Goal: Task Accomplishment & Management: Use online tool/utility

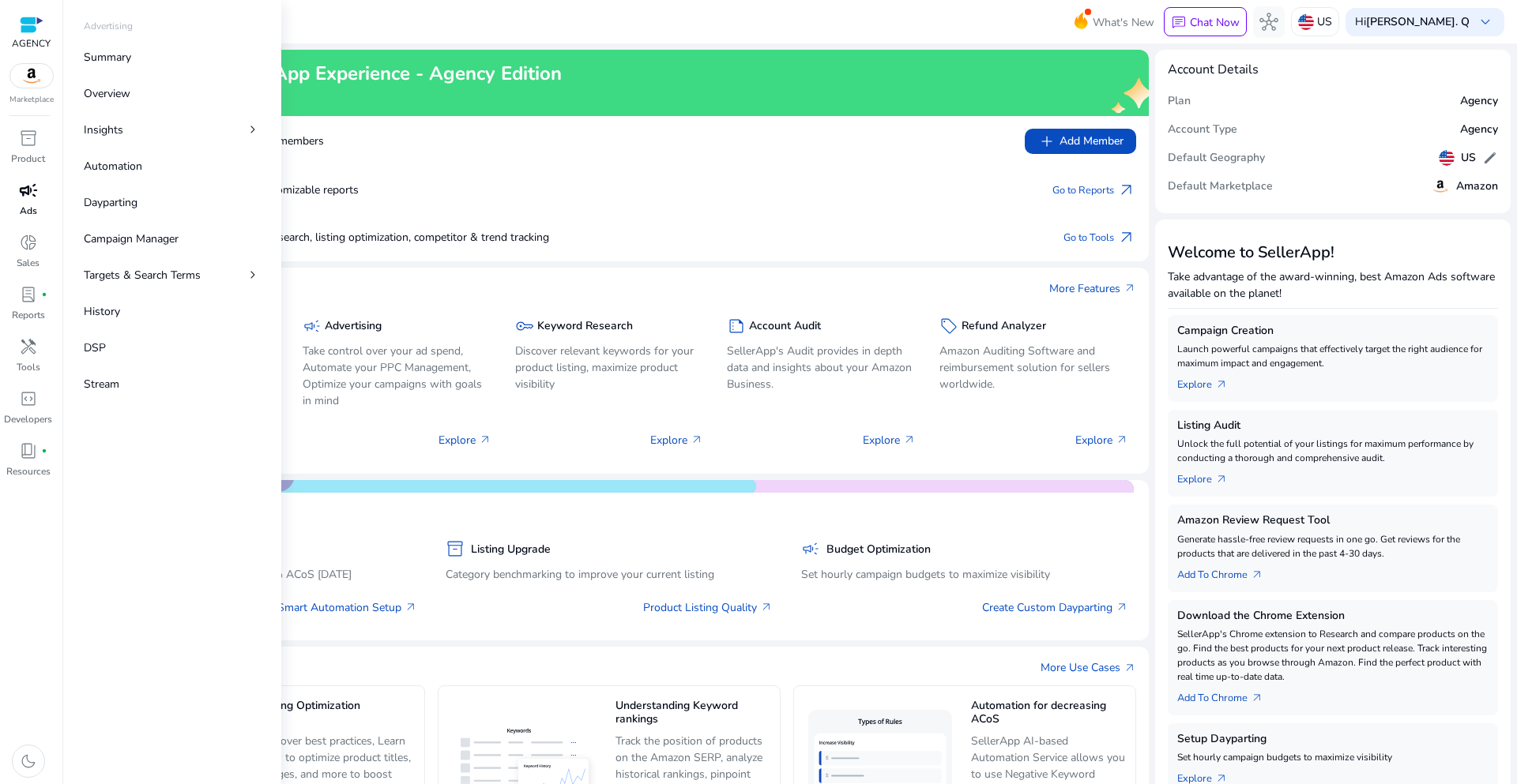
click at [25, 209] on p "Ads" at bounding box center [29, 211] width 17 height 14
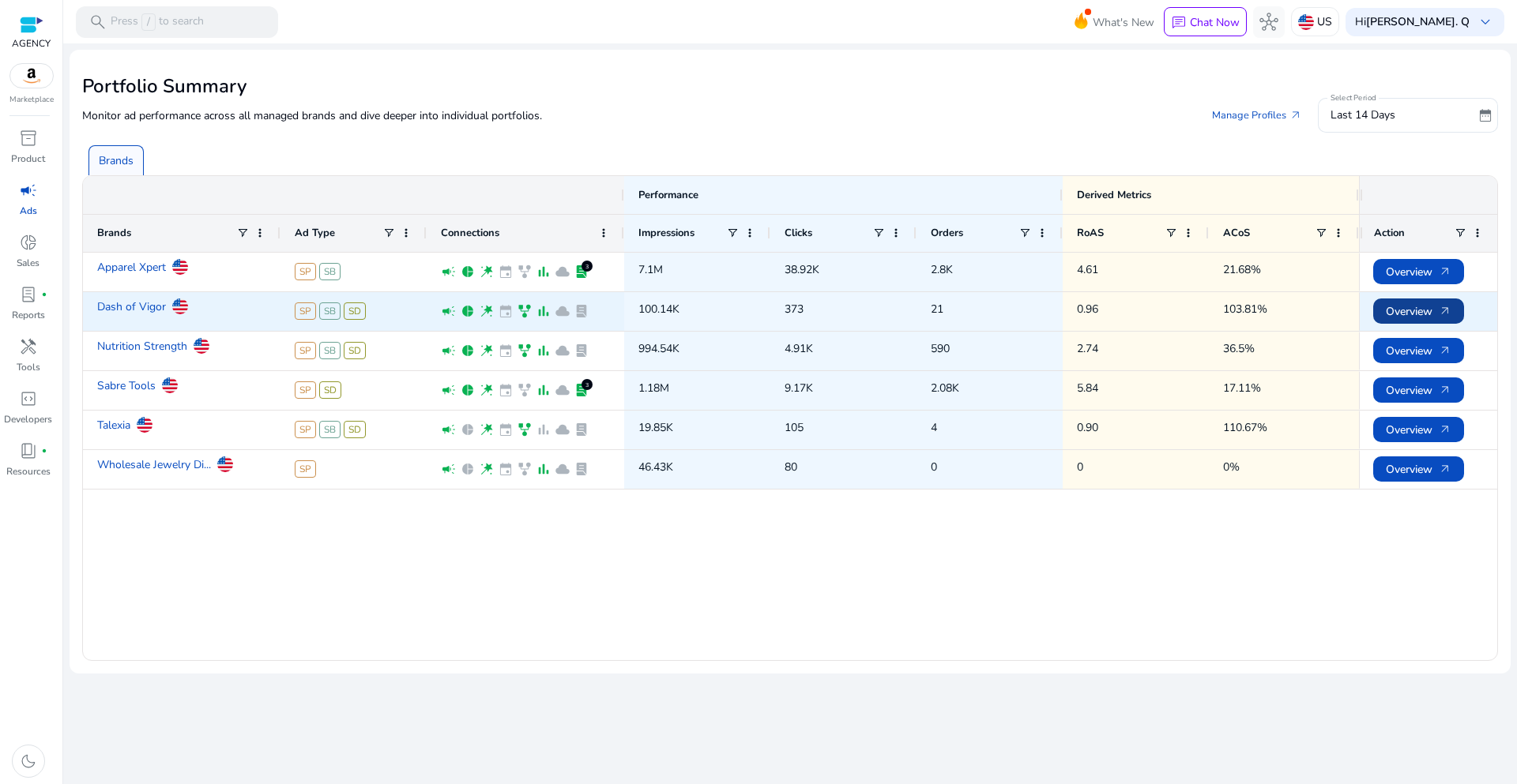
click at [1406, 315] on span "Overview arrow_outward" at bounding box center [1419, 311] width 66 height 33
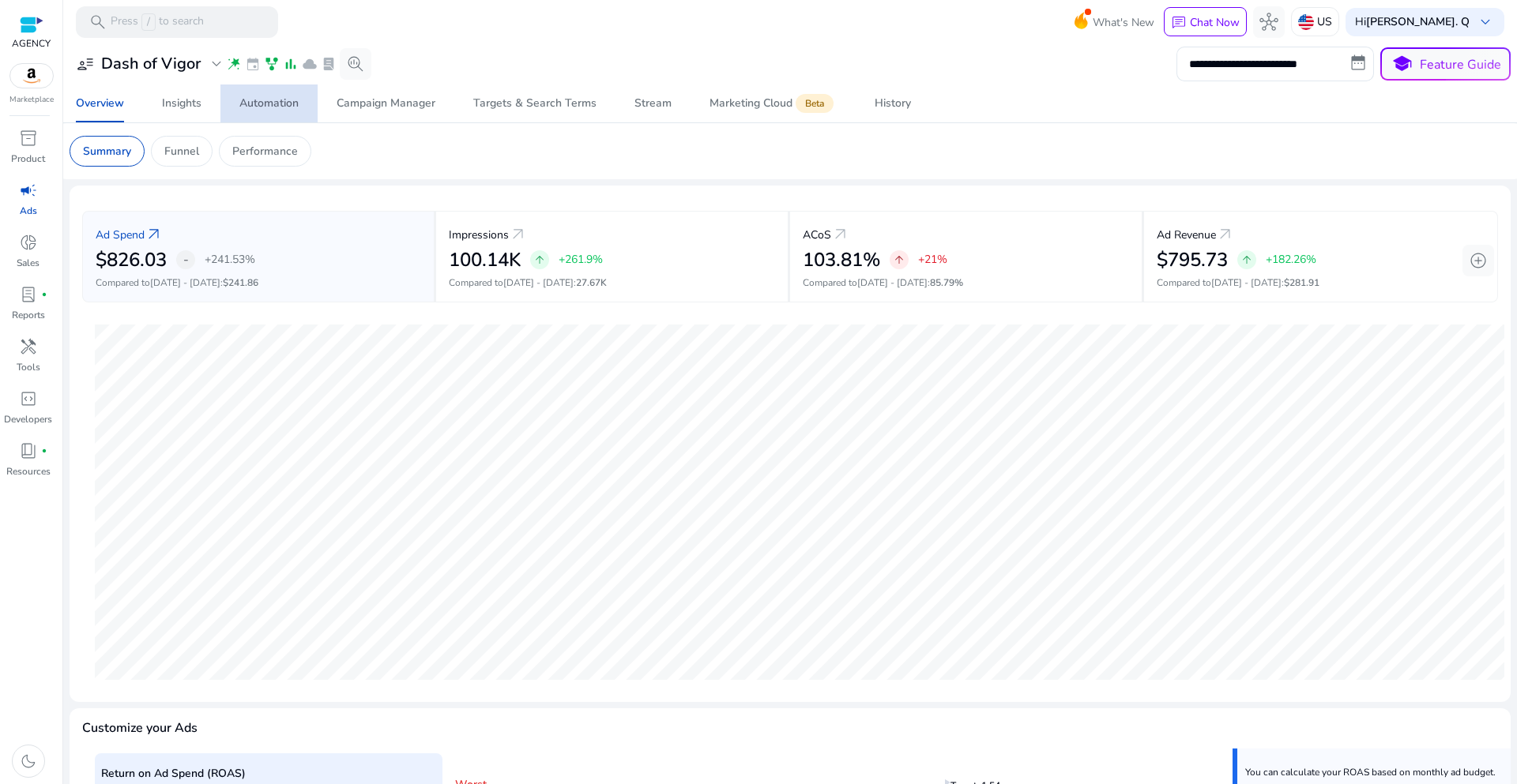
click at [275, 108] on div "Automation" at bounding box center [269, 103] width 60 height 11
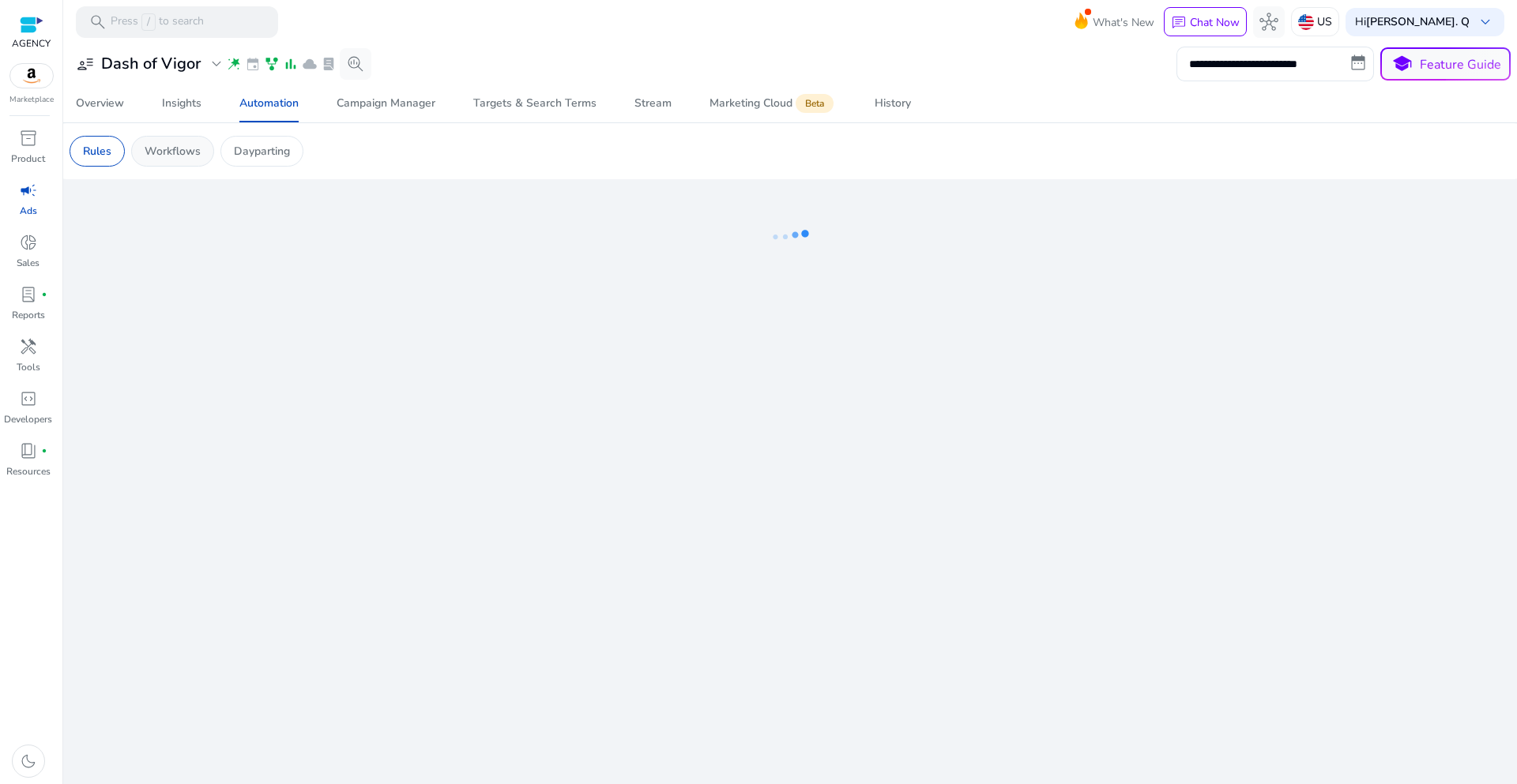
click at [164, 159] on p "Workflows" at bounding box center [172, 151] width 56 height 17
